Goal: Complete application form

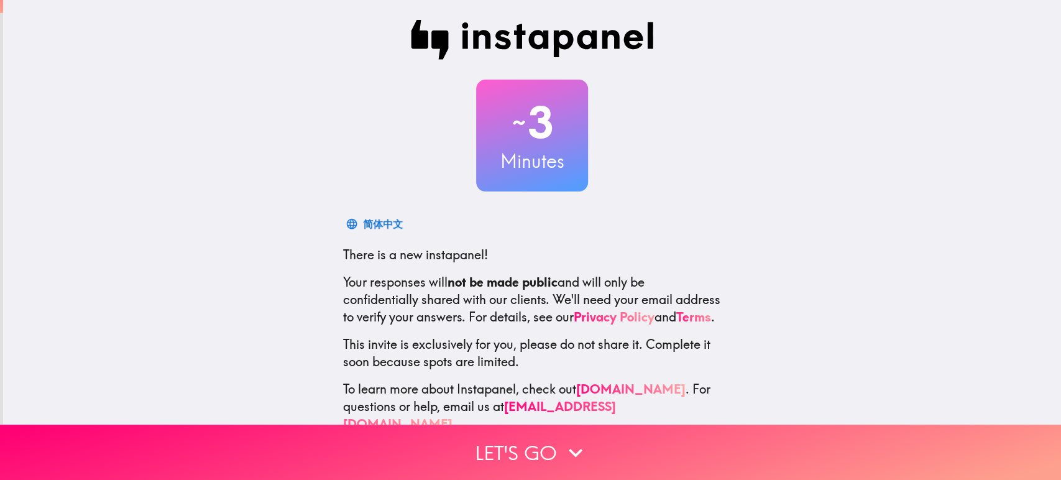
scroll to position [38, 0]
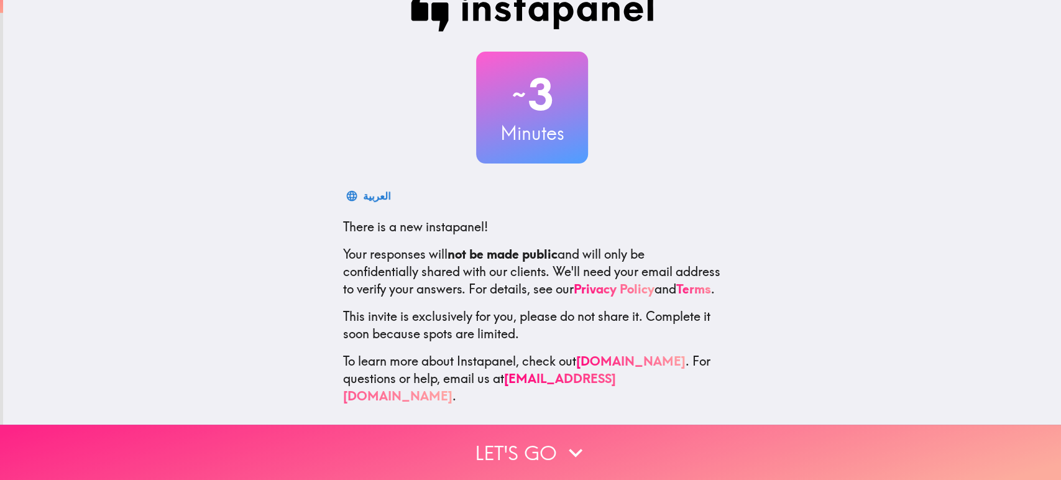
click at [517, 425] on button "Let's go" at bounding box center [530, 452] width 1061 height 55
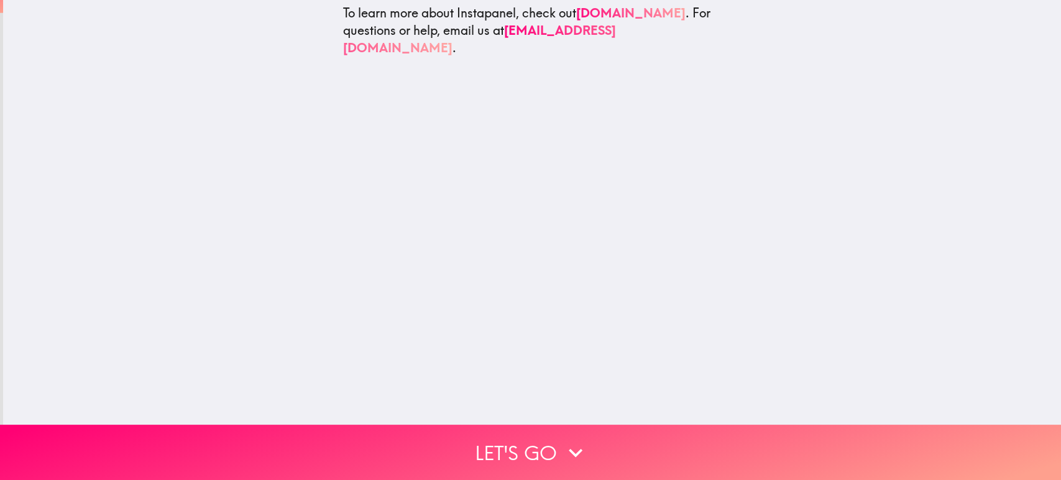
scroll to position [0, 0]
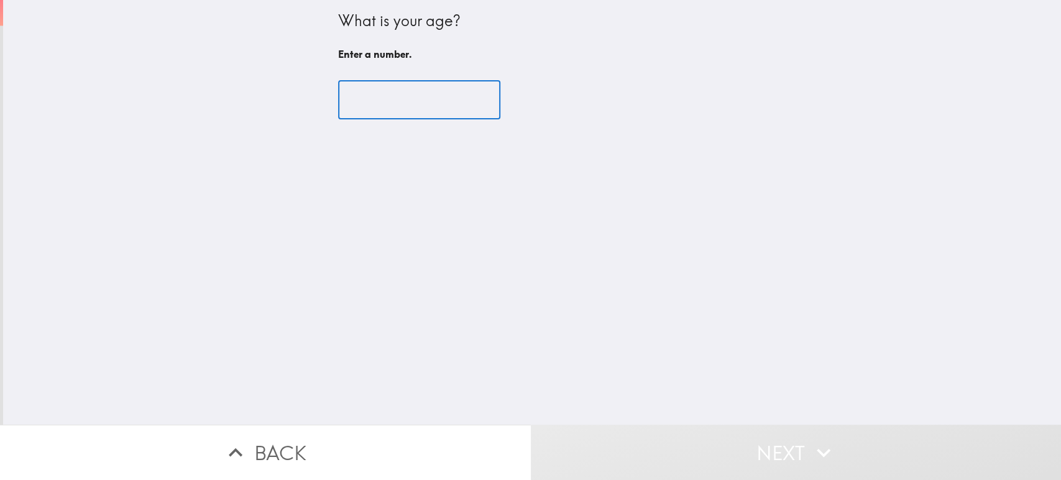
click at [369, 97] on input "number" at bounding box center [419, 100] width 162 height 39
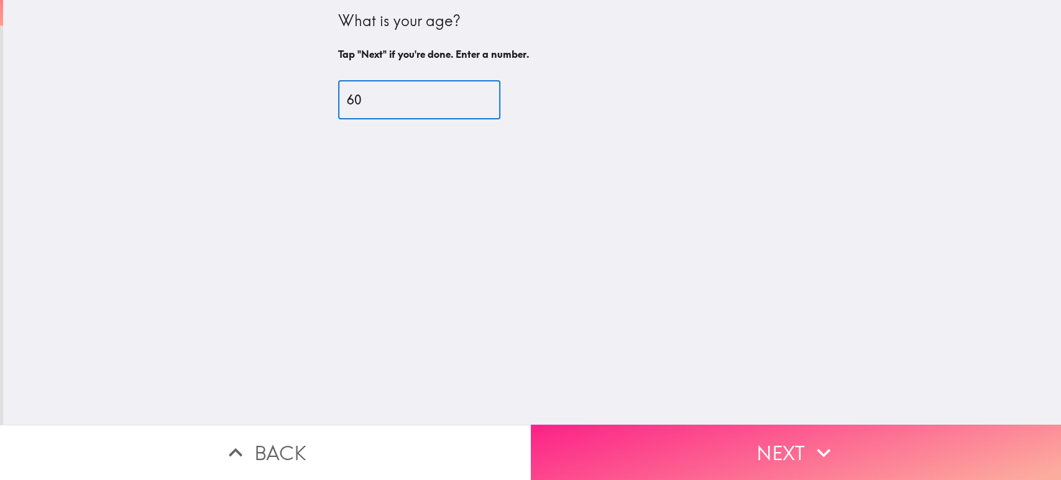
type input "60"
click at [714, 443] on button "Next" at bounding box center [796, 452] width 531 height 55
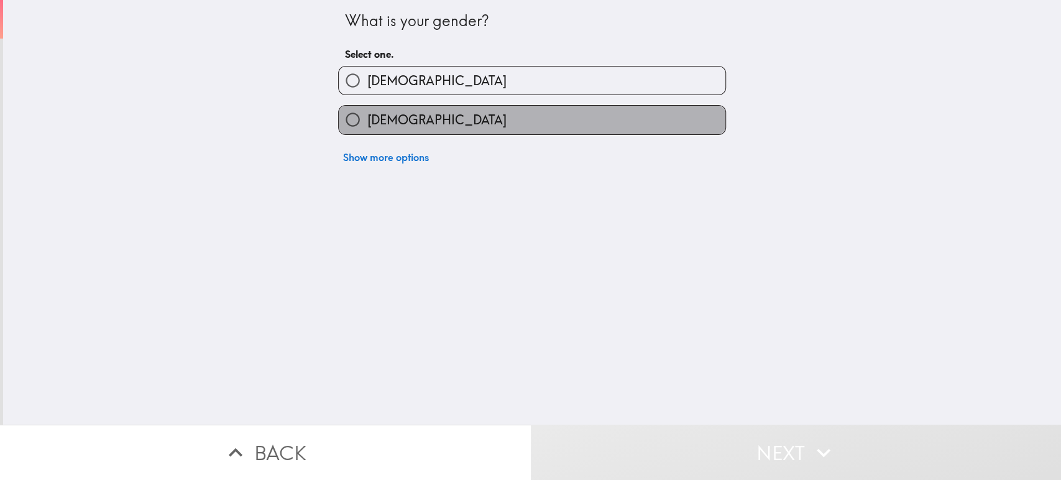
click at [445, 126] on label "[DEMOGRAPHIC_DATA]" at bounding box center [532, 120] width 387 height 28
click at [367, 126] on input "[DEMOGRAPHIC_DATA]" at bounding box center [353, 120] width 28 height 28
radio input "true"
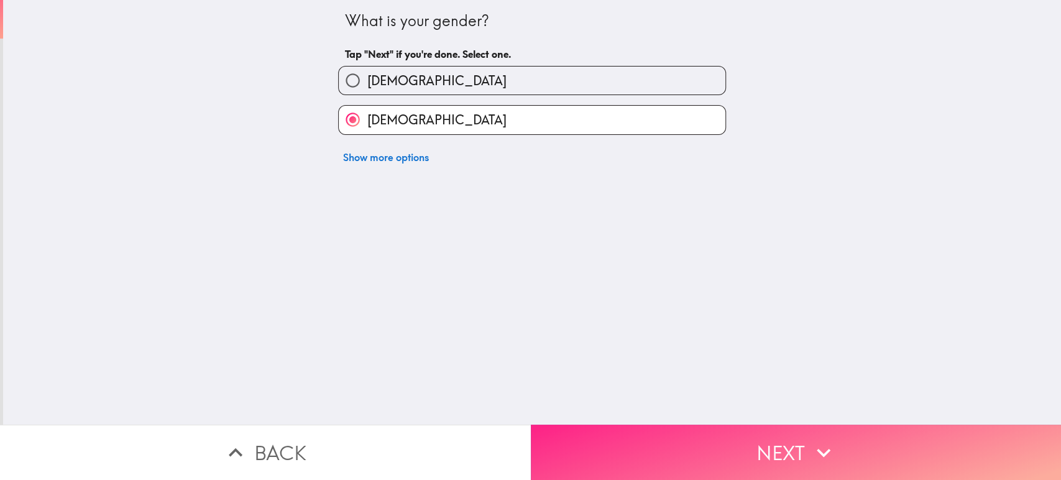
click at [672, 429] on button "Next" at bounding box center [796, 452] width 531 height 55
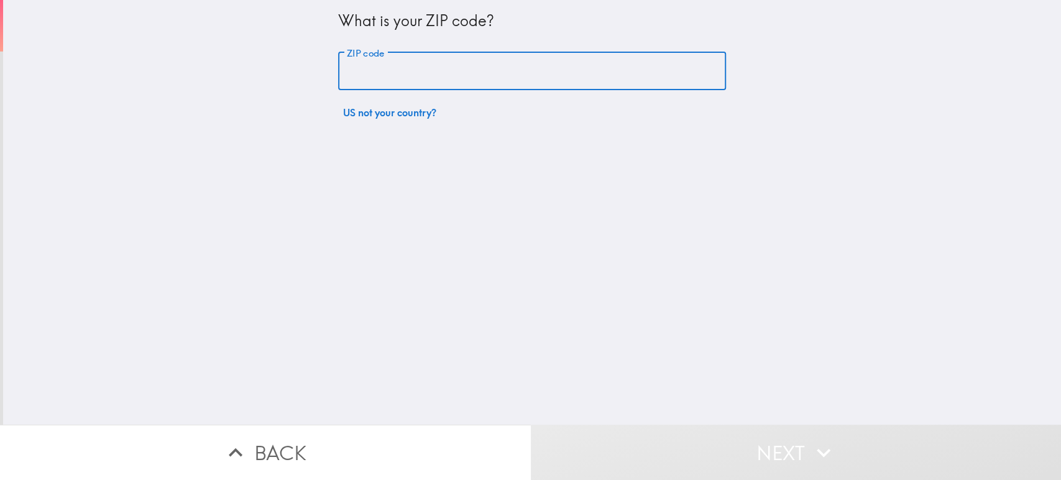
click at [404, 71] on input "ZIP code" at bounding box center [532, 71] width 388 height 39
type input "48083"
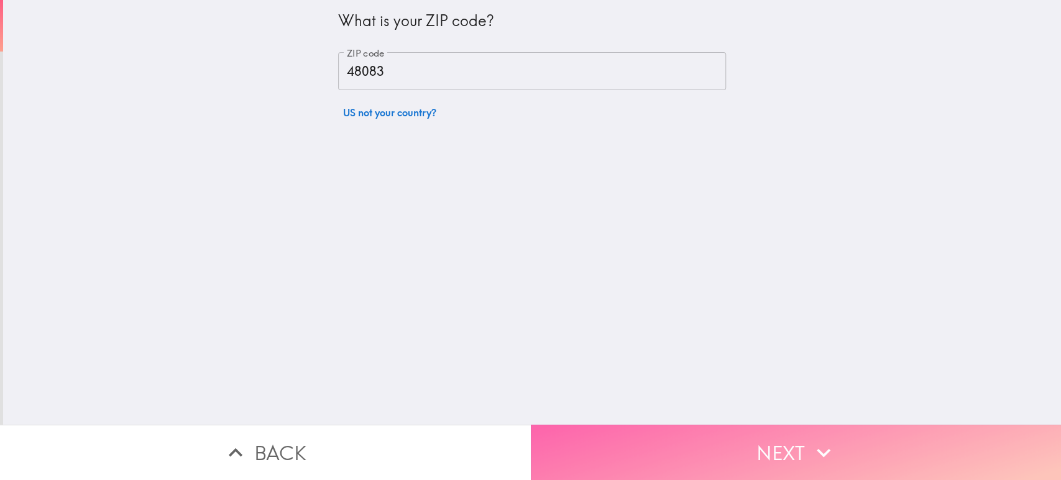
click at [689, 441] on button "Next" at bounding box center [796, 452] width 531 height 55
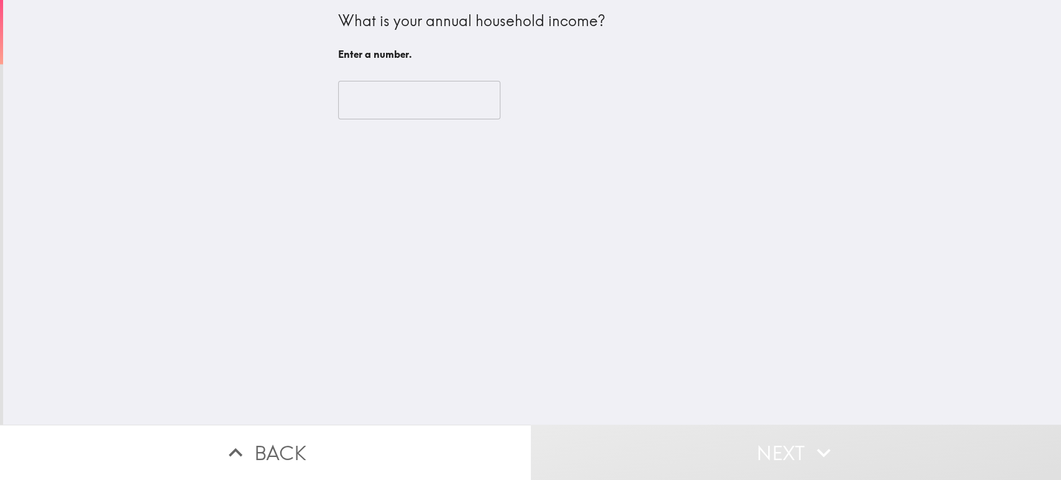
click at [378, 87] on input "number" at bounding box center [419, 100] width 162 height 39
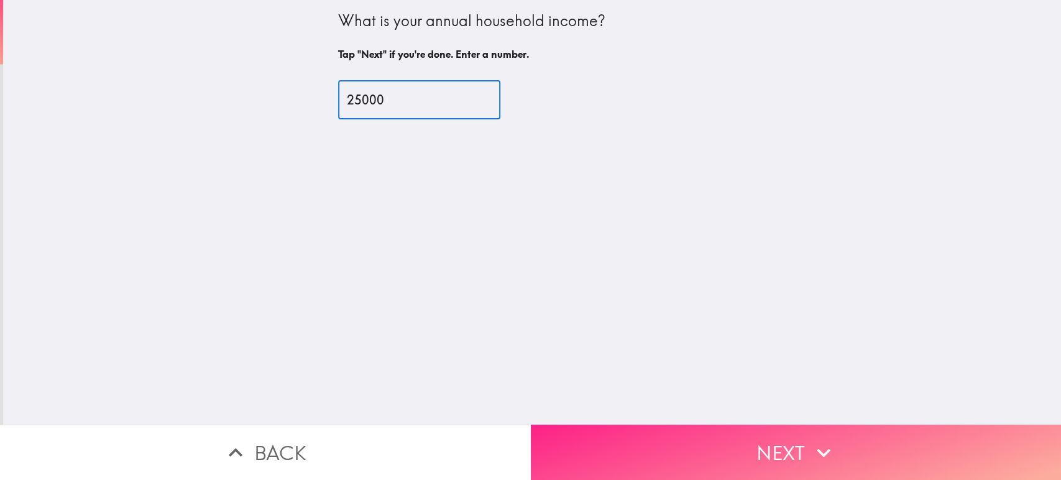
type input "25000"
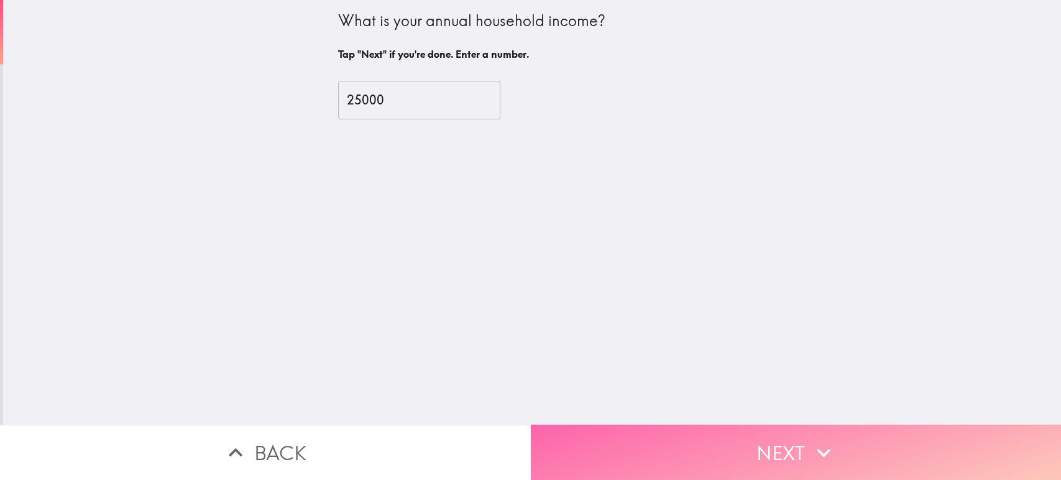
click at [717, 426] on button "Next" at bounding box center [796, 452] width 531 height 55
